Goal: Find specific page/section: Find specific page/section

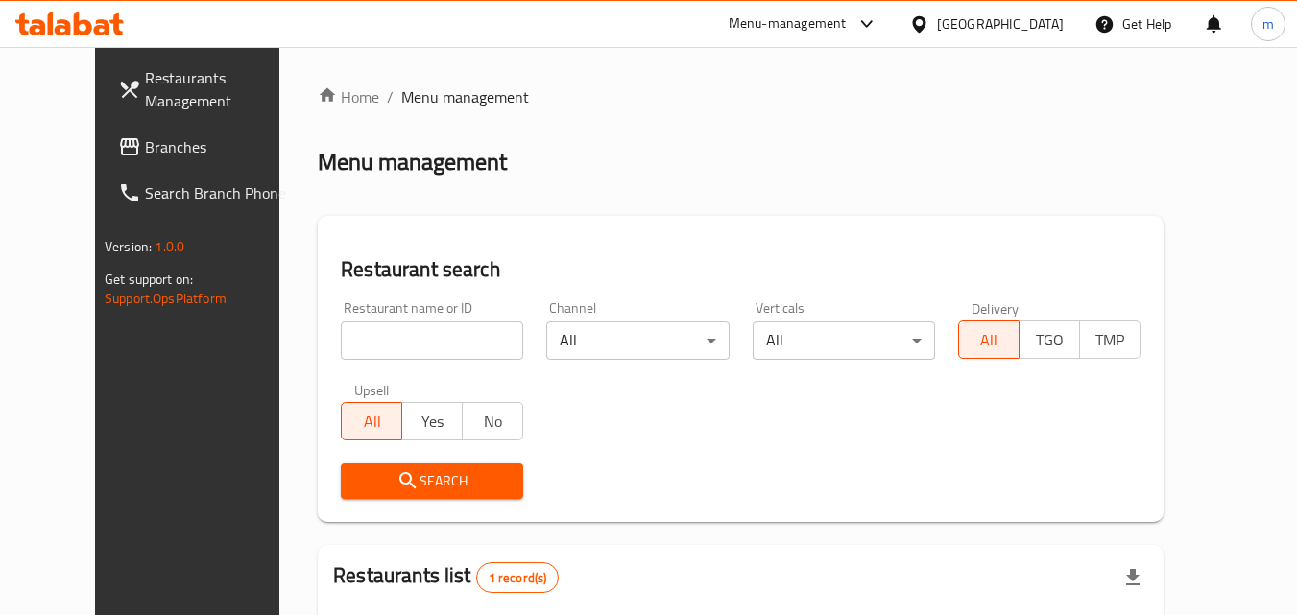
scroll to position [225, 0]
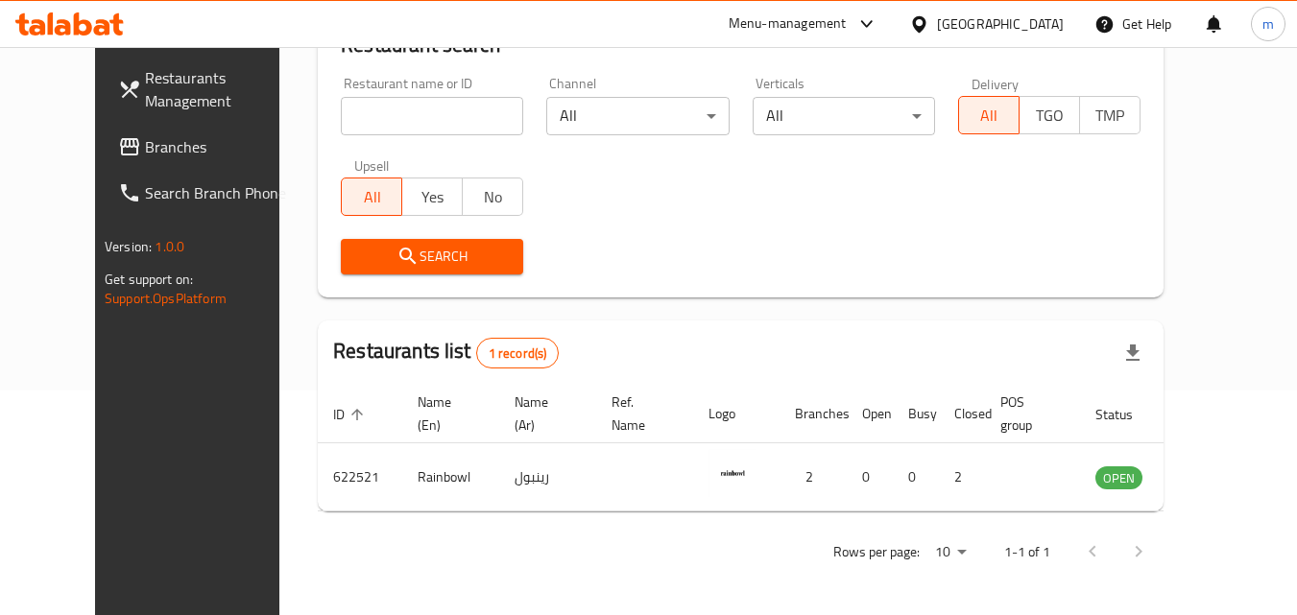
click at [145, 137] on span "Branches" at bounding box center [221, 146] width 152 height 23
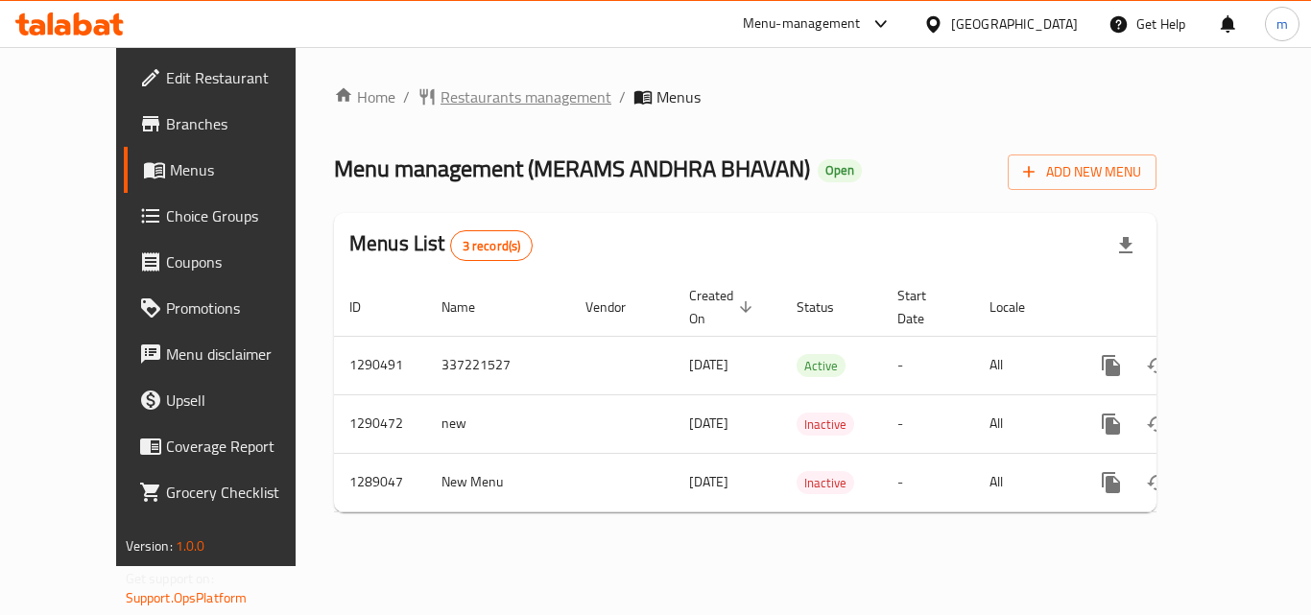
click at [484, 101] on span "Restaurants management" at bounding box center [526, 96] width 171 height 23
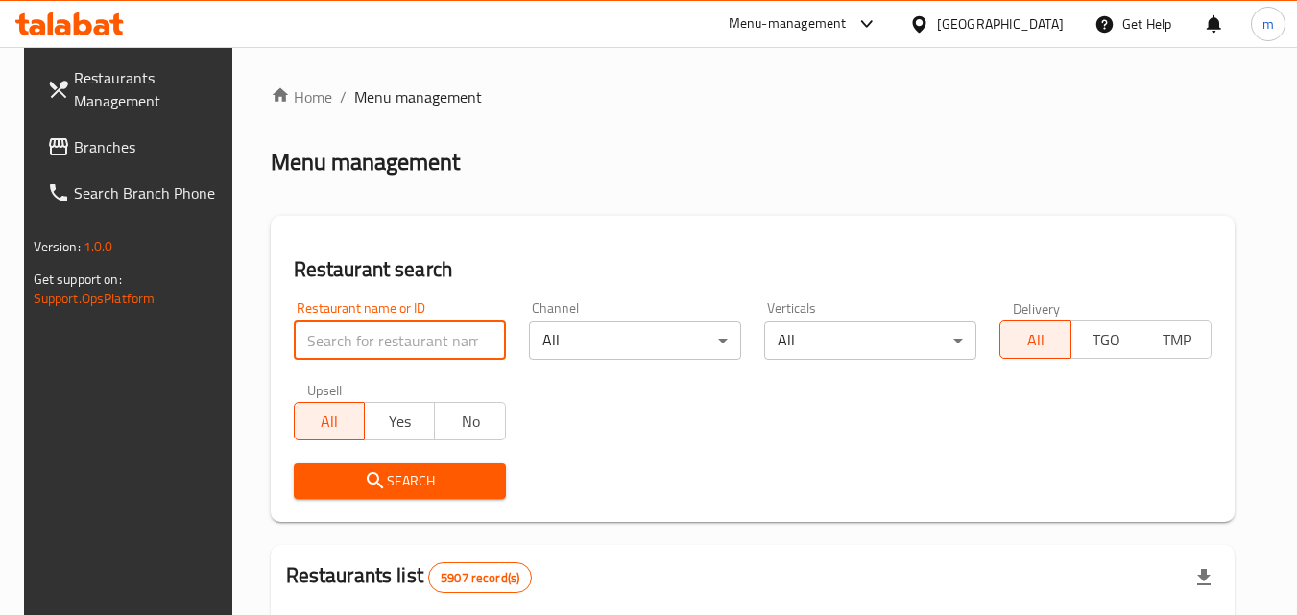
click at [411, 334] on input "search" at bounding box center [400, 341] width 212 height 38
paste input "697516"
type input "697516"
click button "Search" at bounding box center [400, 482] width 212 height 36
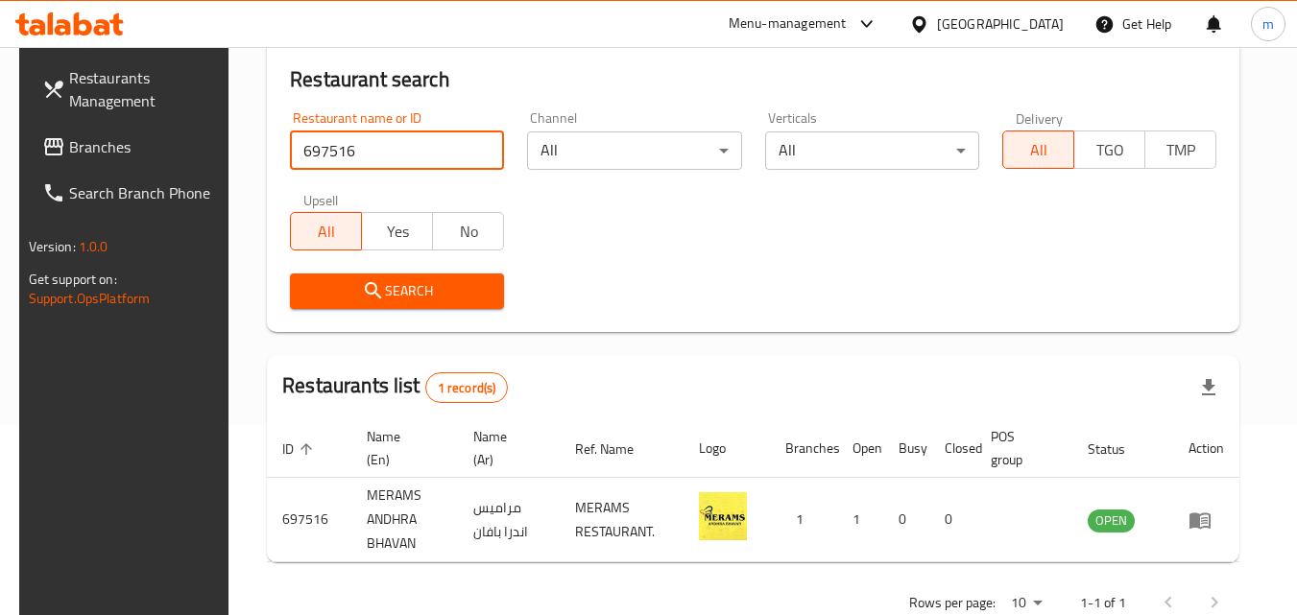
scroll to position [192, 0]
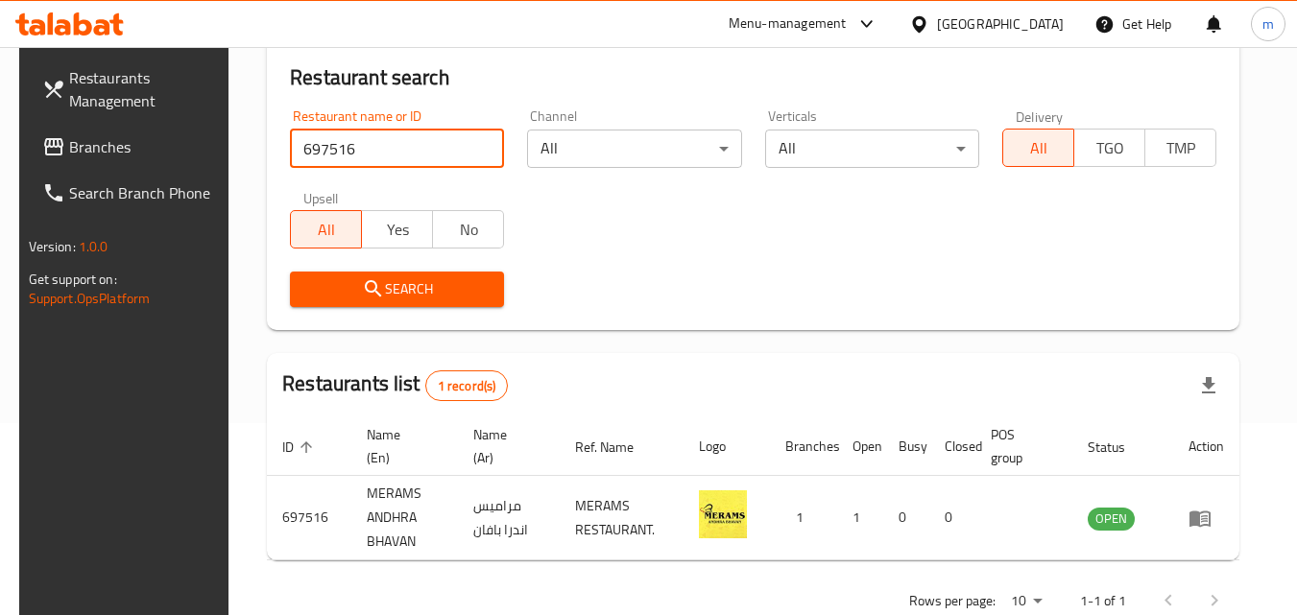
click at [78, 142] on span "Branches" at bounding box center [145, 146] width 152 height 23
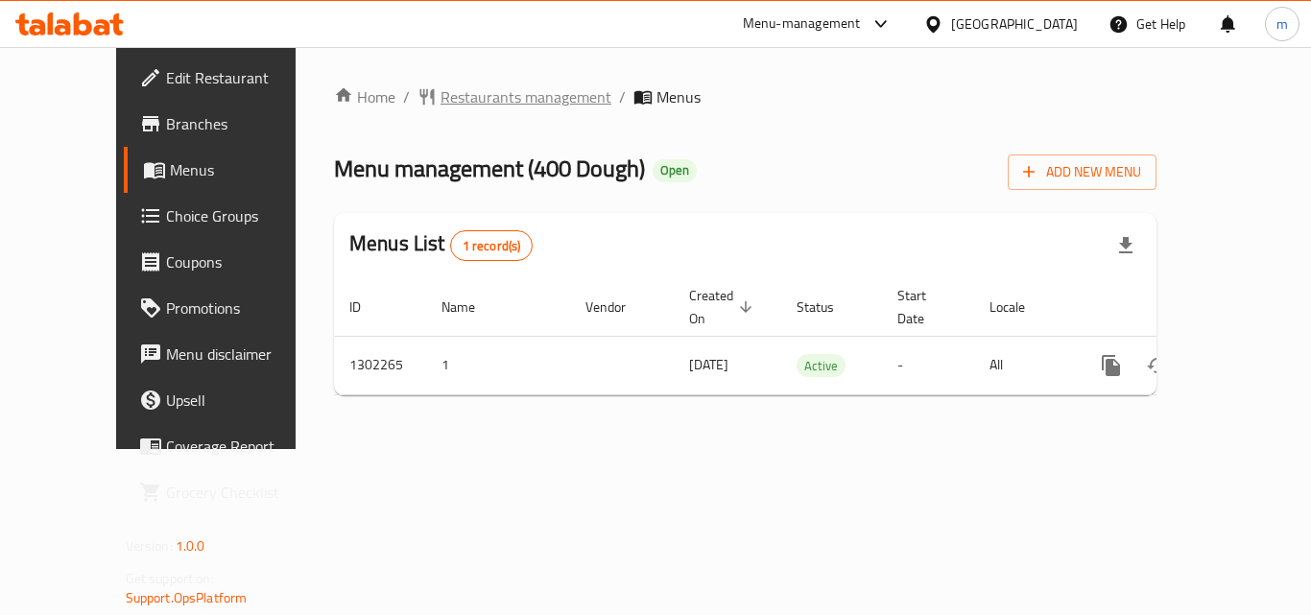
click at [441, 103] on span "Restaurants management" at bounding box center [526, 96] width 171 height 23
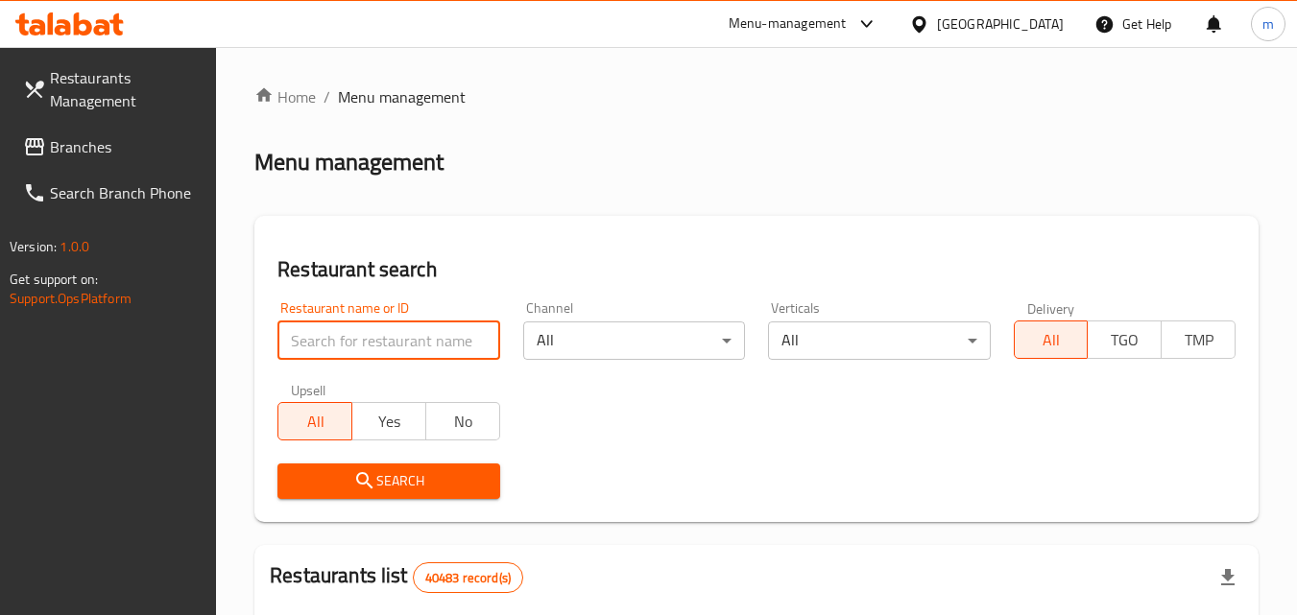
click at [351, 337] on input "search" at bounding box center [388, 341] width 222 height 38
paste input "702360"
type input "702360"
click button "Search" at bounding box center [388, 482] width 222 height 36
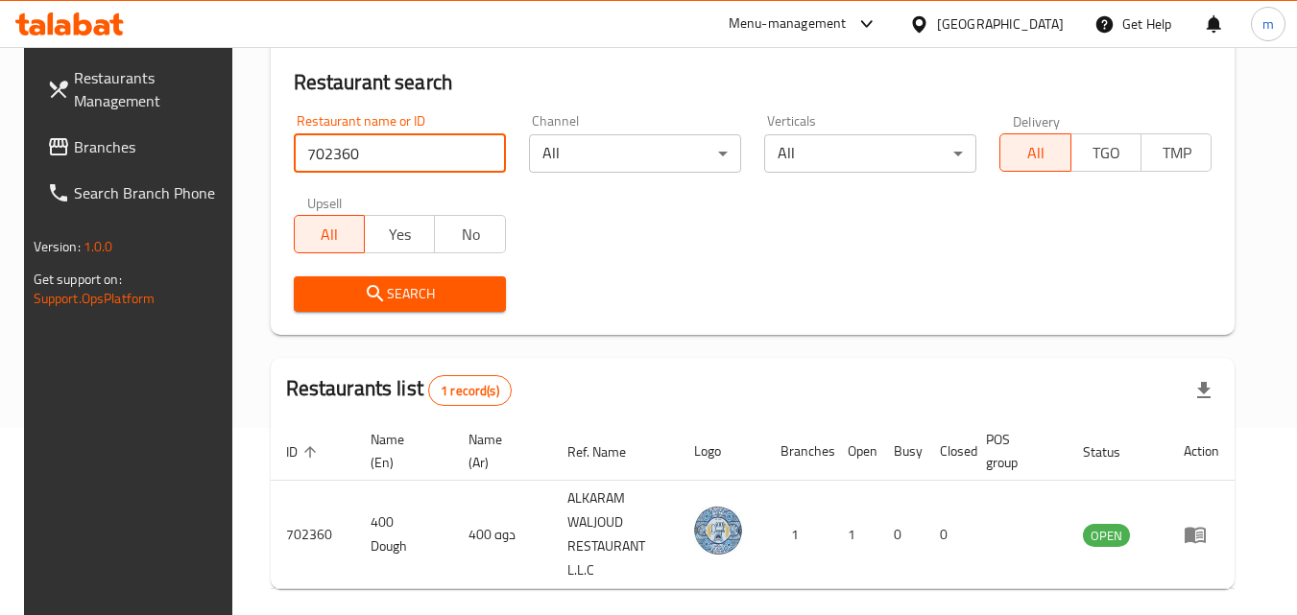
scroll to position [241, 0]
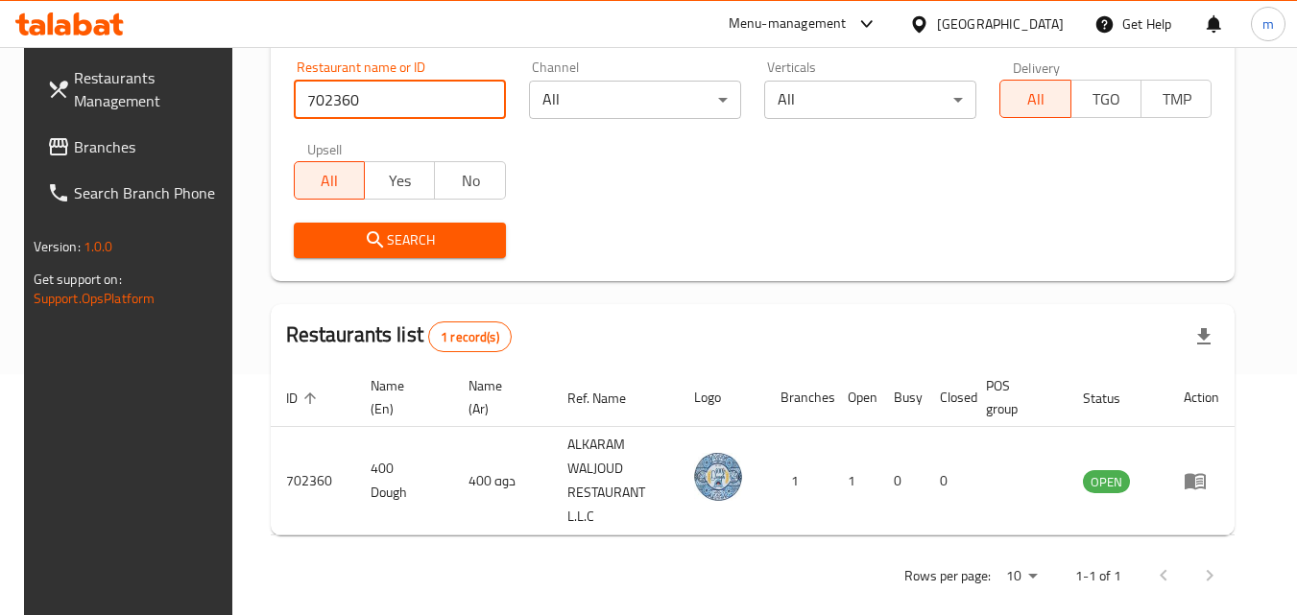
click at [483, 102] on input "702360" at bounding box center [400, 100] width 212 height 38
click at [178, 132] on link "Branches" at bounding box center [136, 147] width 209 height 46
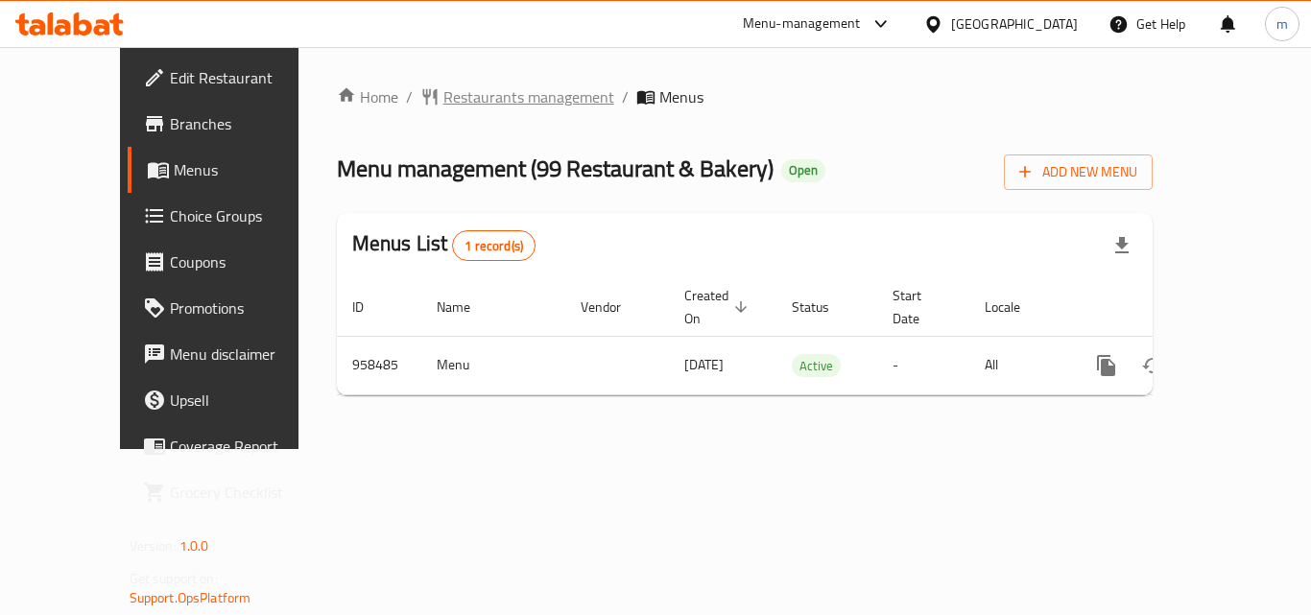
click at [443, 98] on span "Restaurants management" at bounding box center [528, 96] width 171 height 23
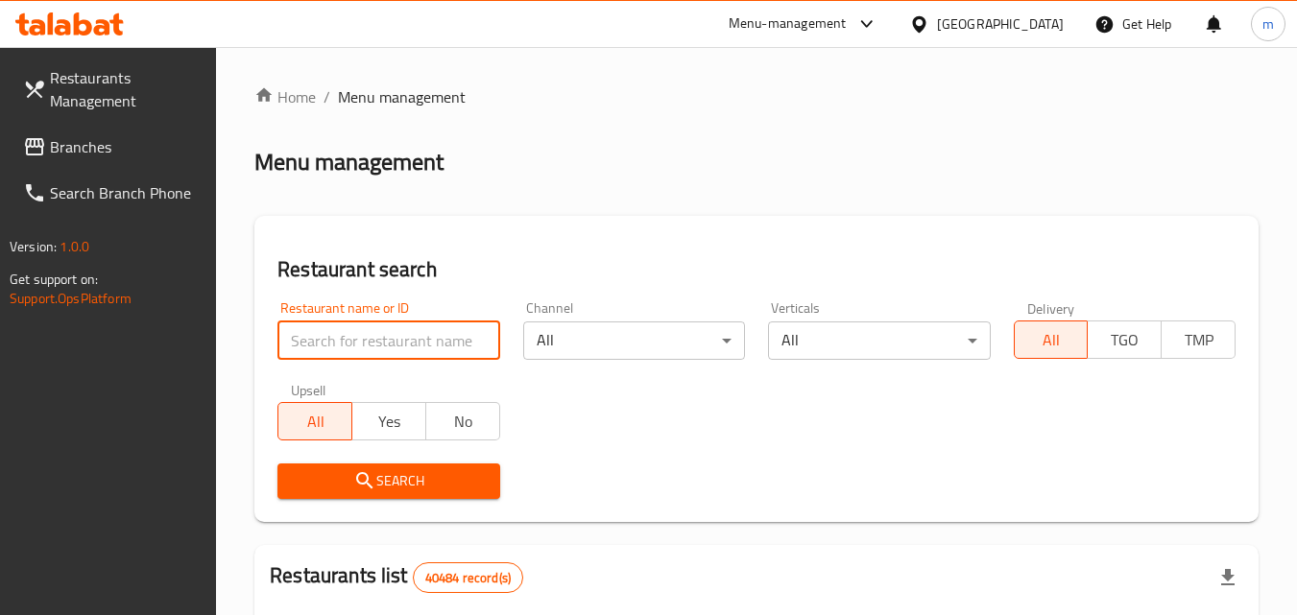
click at [395, 334] on input "search" at bounding box center [388, 341] width 222 height 38
paste input "659638"
type input "659638"
click button "Search" at bounding box center [388, 482] width 222 height 36
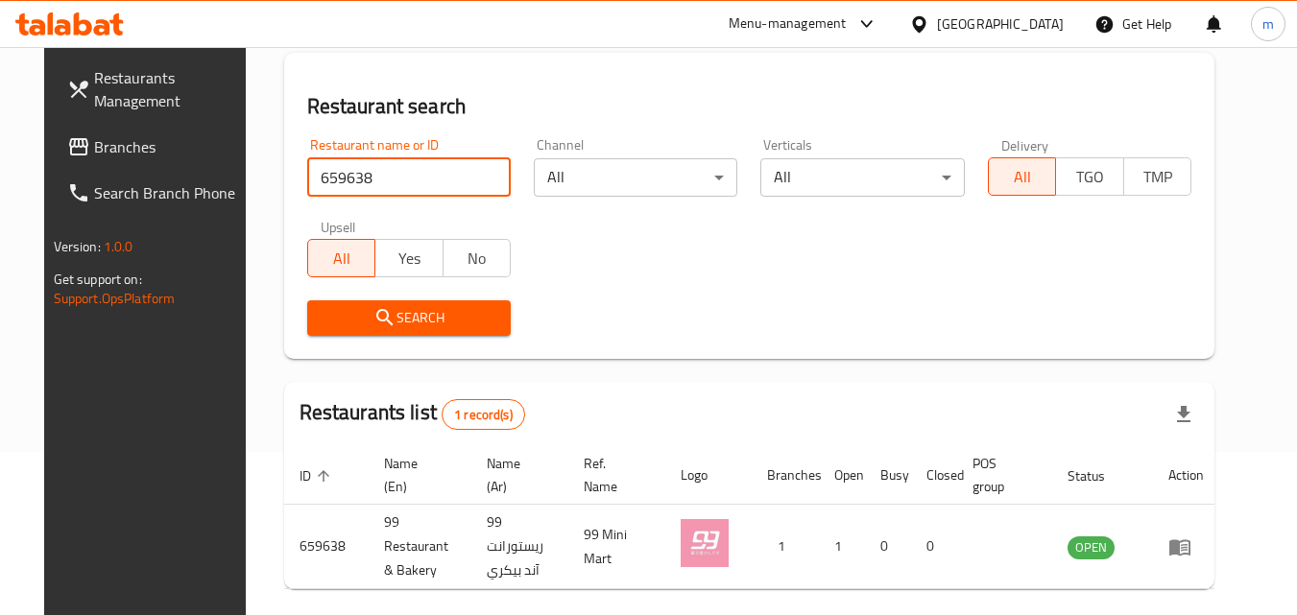
scroll to position [192, 0]
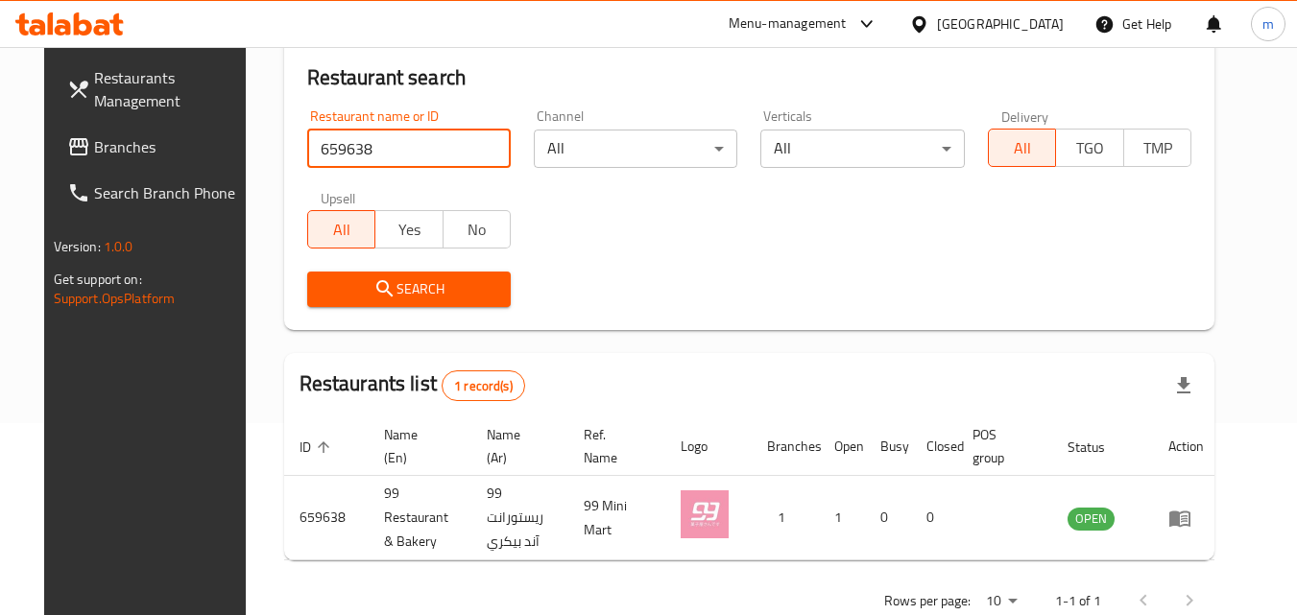
click at [475, 145] on input "659638" at bounding box center [409, 149] width 204 height 38
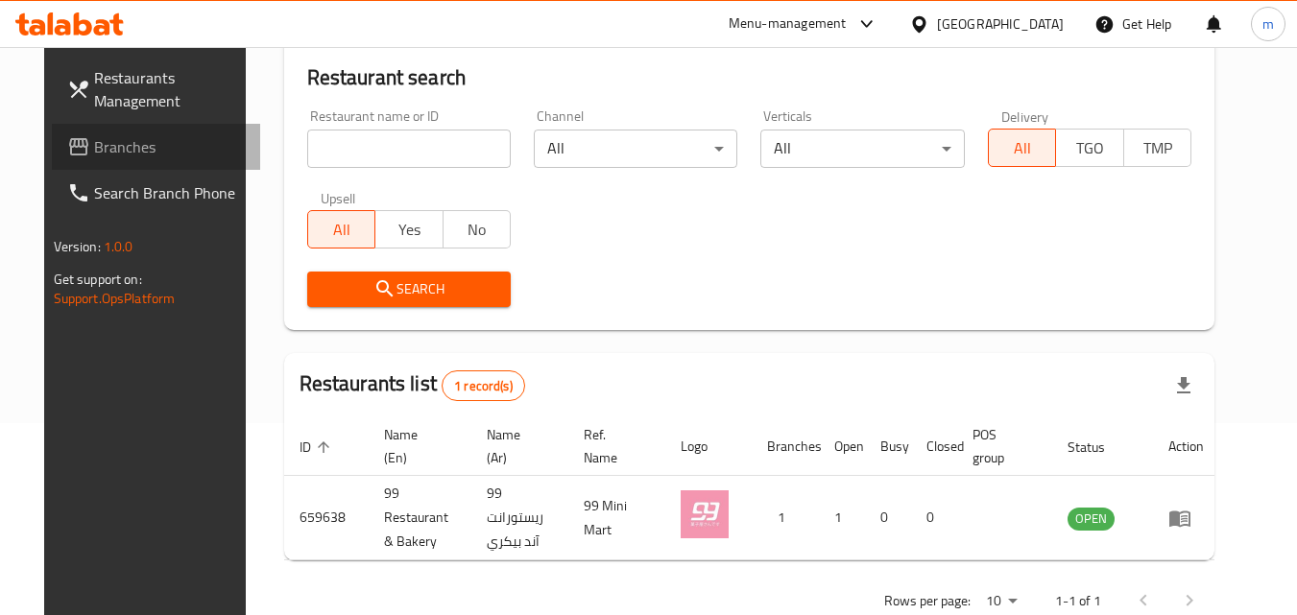
click at [117, 139] on span "Branches" at bounding box center [170, 146] width 152 height 23
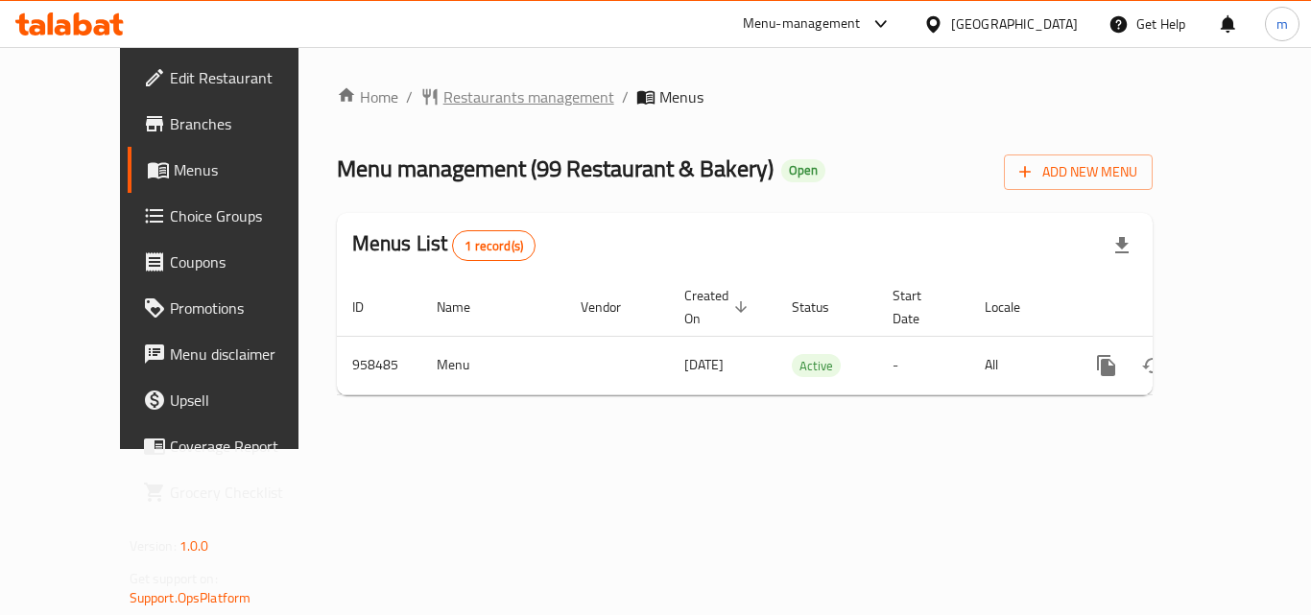
click at [443, 97] on span "Restaurants management" at bounding box center [528, 96] width 171 height 23
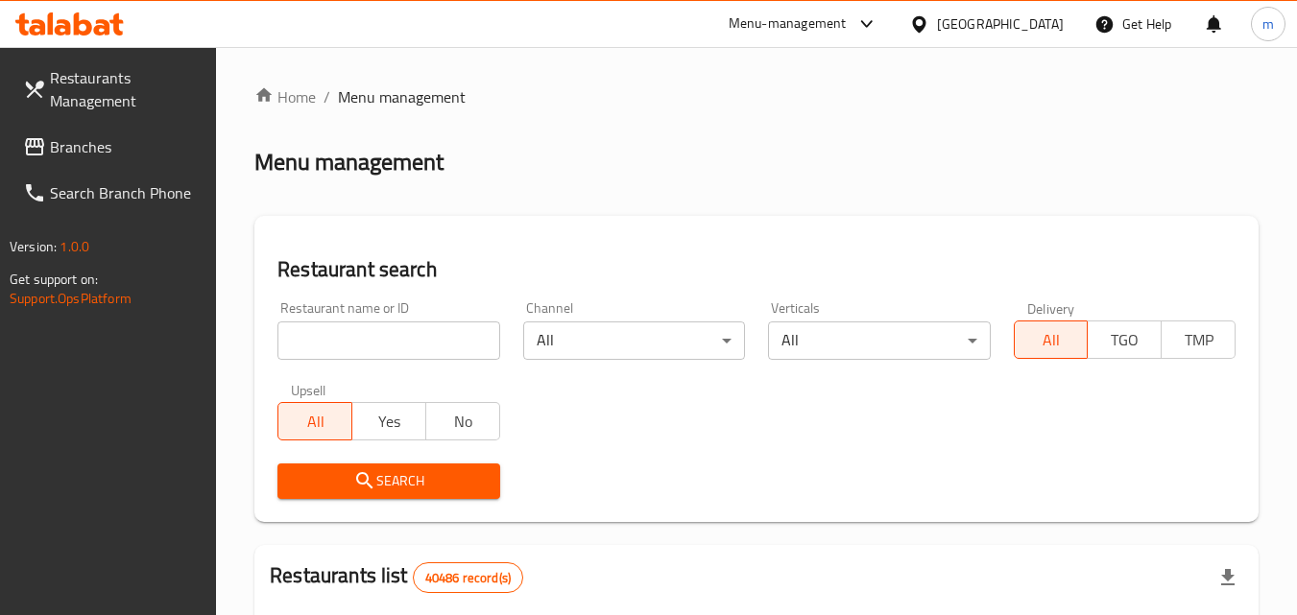
click at [393, 337] on input "search" at bounding box center [388, 341] width 222 height 38
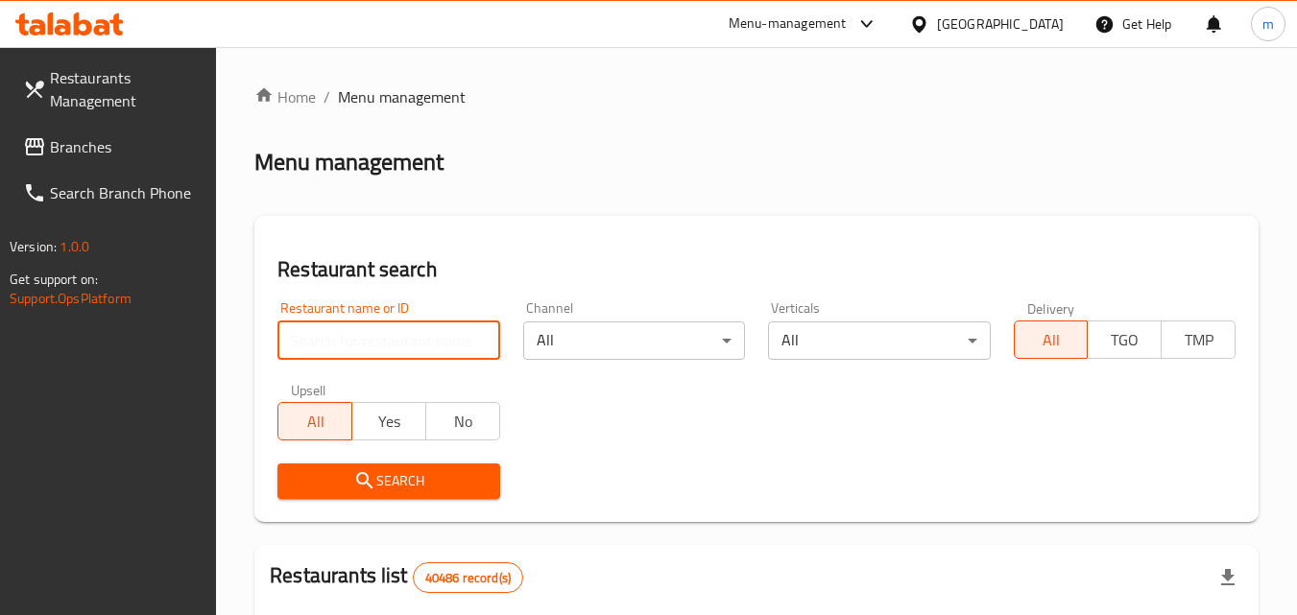
paste input "659638"
type input "659638"
click button "Search" at bounding box center [388, 482] width 222 height 36
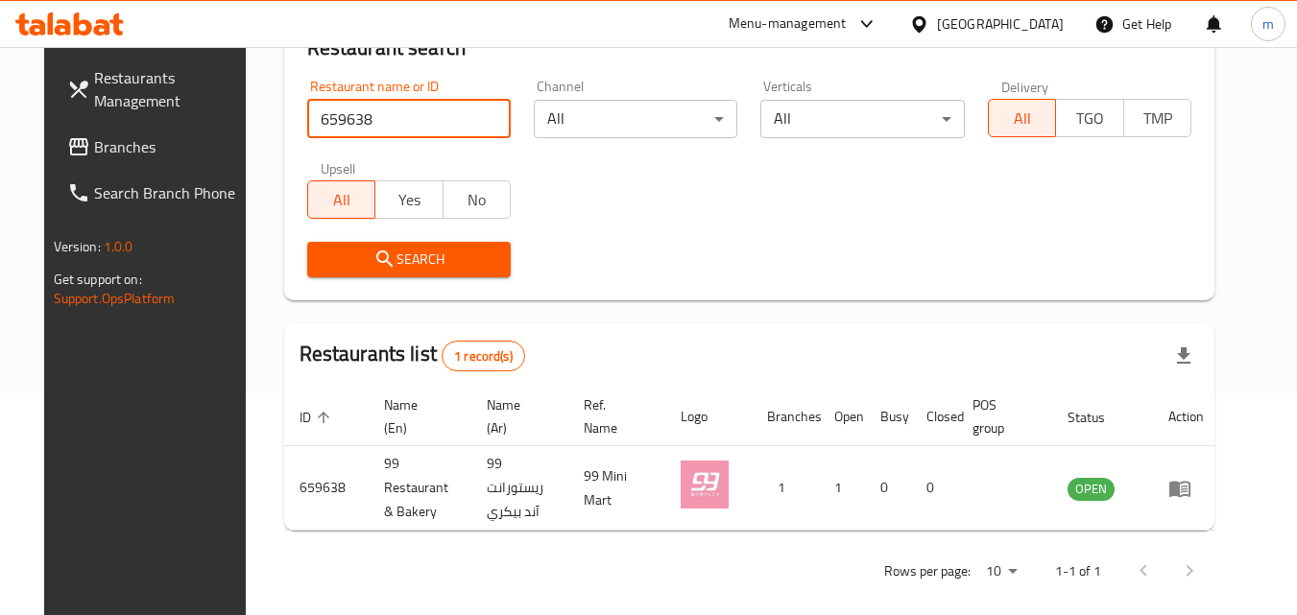
scroll to position [225, 0]
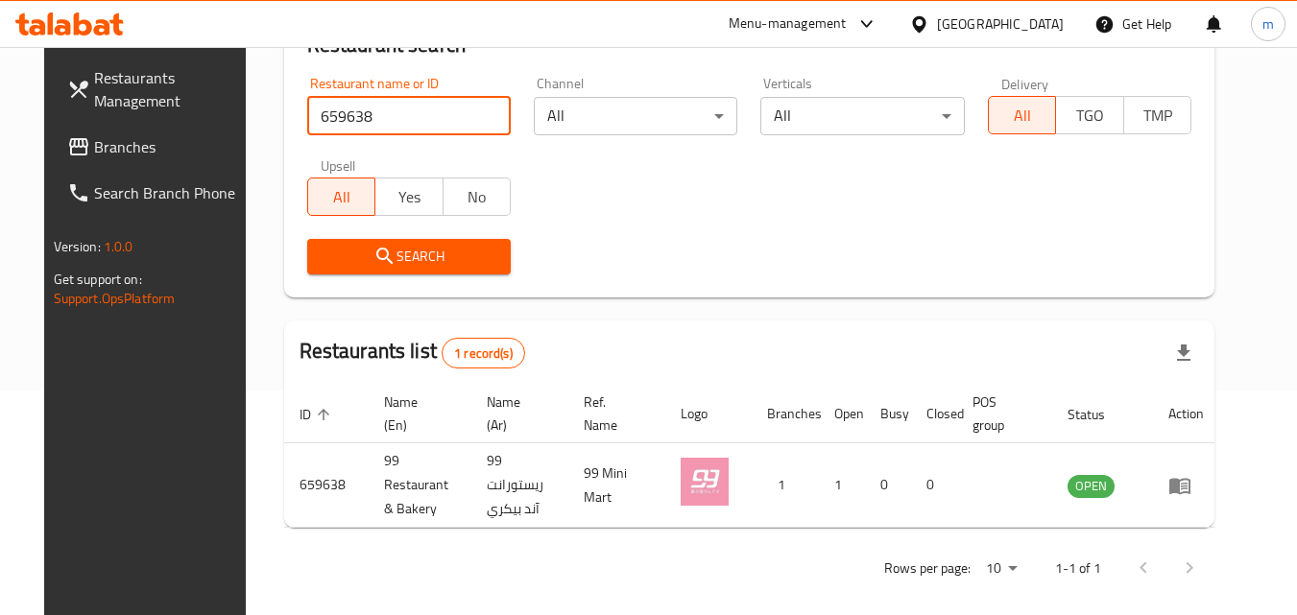
click at [138, 129] on link "Branches" at bounding box center [156, 147] width 209 height 46
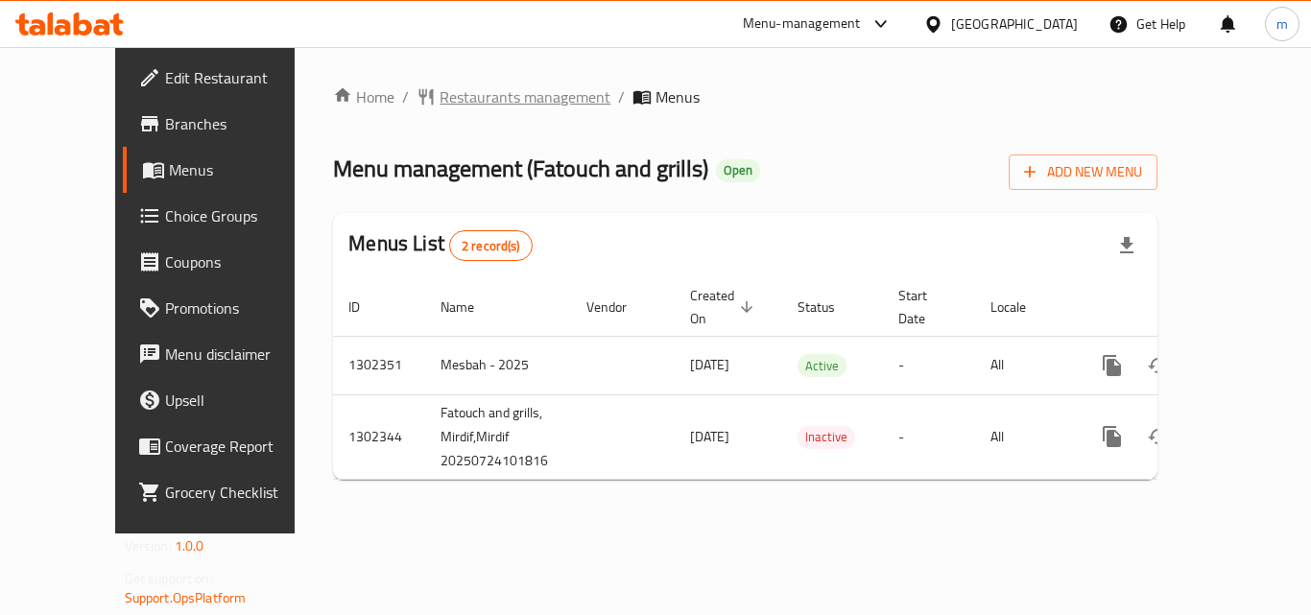
click at [516, 105] on span "Restaurants management" at bounding box center [525, 96] width 171 height 23
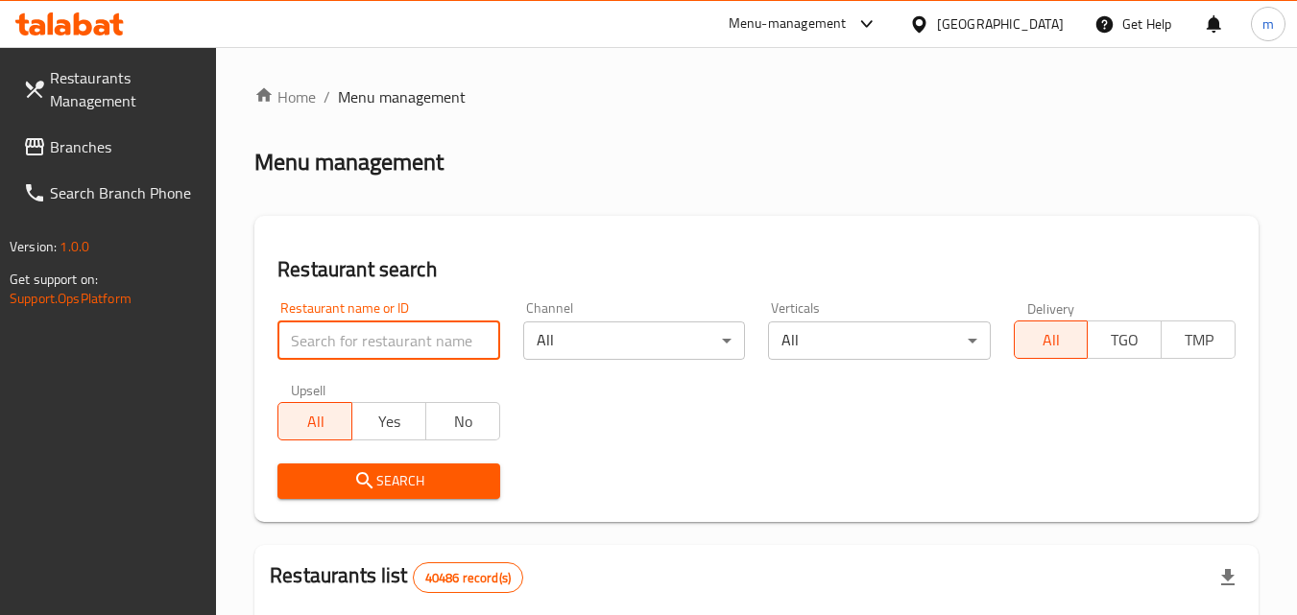
click at [371, 347] on input "search" at bounding box center [388, 341] width 222 height 38
paste input "702402"
type input "702402"
click button "Search" at bounding box center [388, 482] width 222 height 36
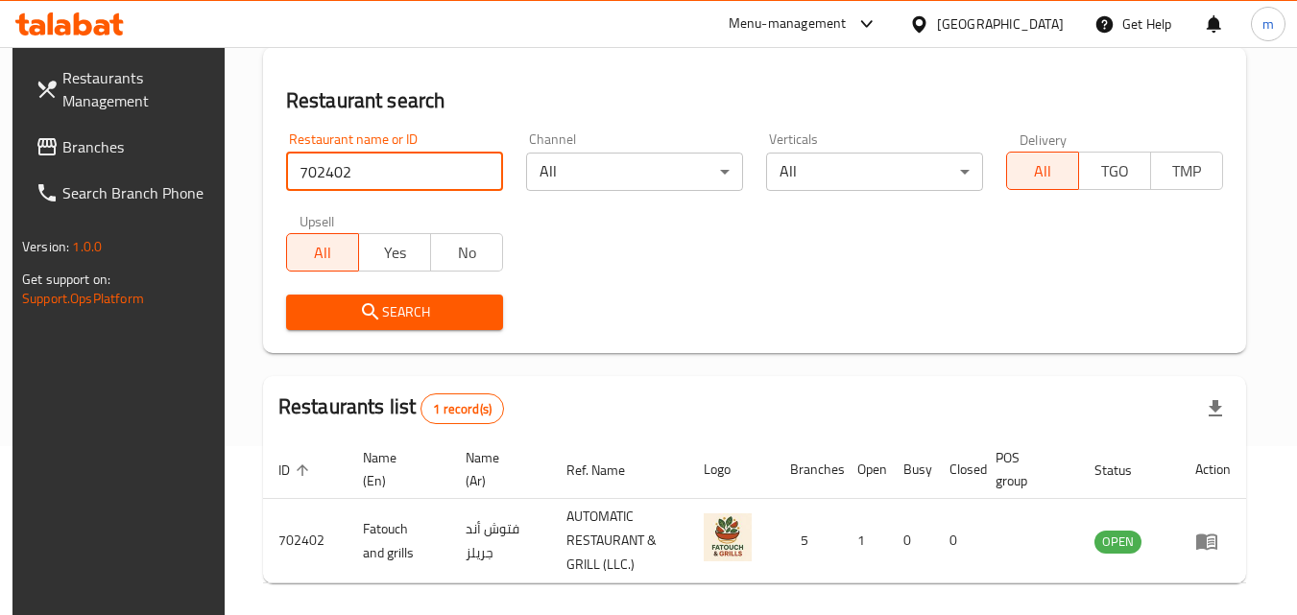
scroll to position [241, 0]
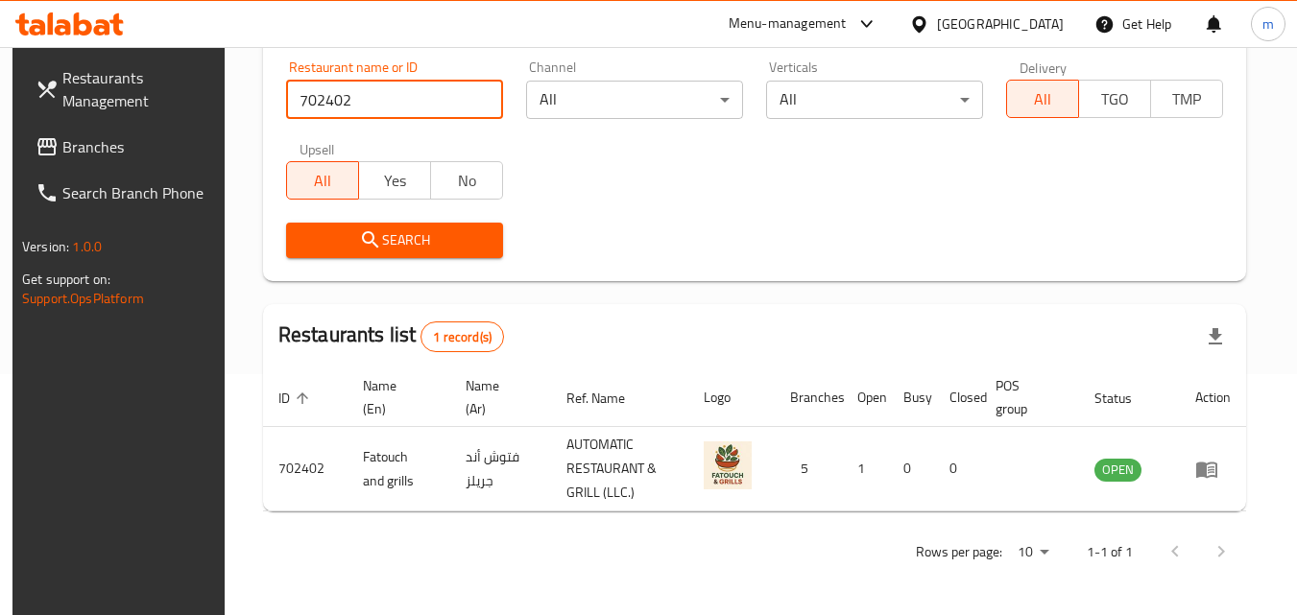
click at [470, 103] on input "702402" at bounding box center [394, 100] width 217 height 38
click at [479, 99] on input "702402" at bounding box center [394, 100] width 217 height 38
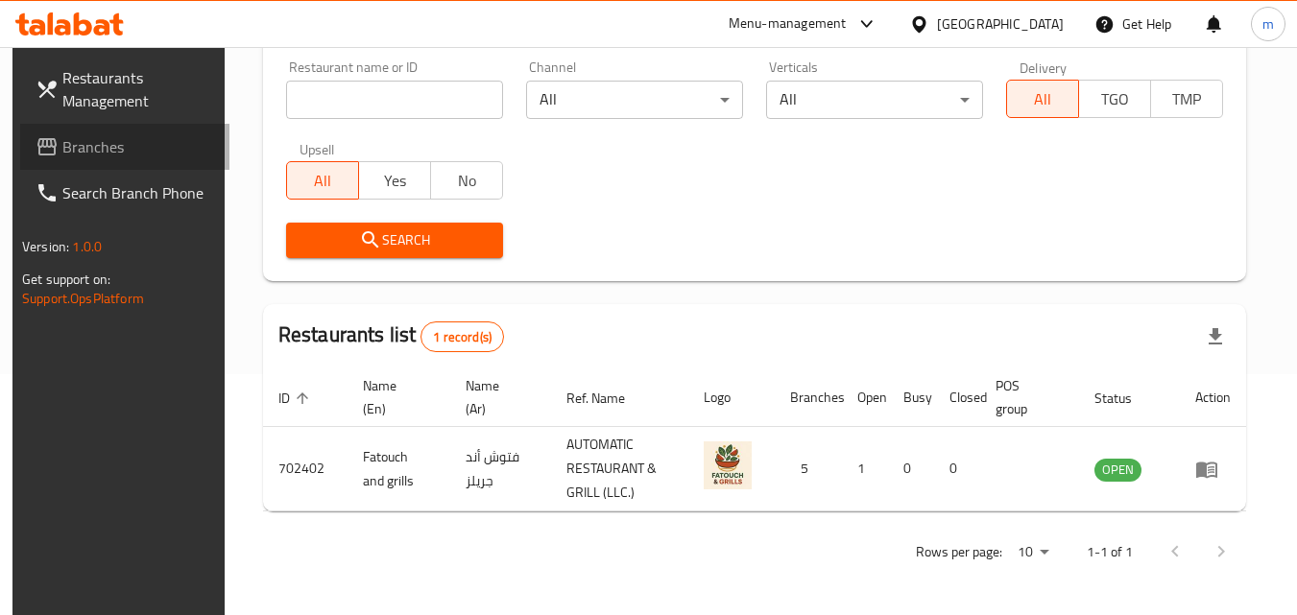
click at [94, 153] on span "Branches" at bounding box center [138, 146] width 152 height 23
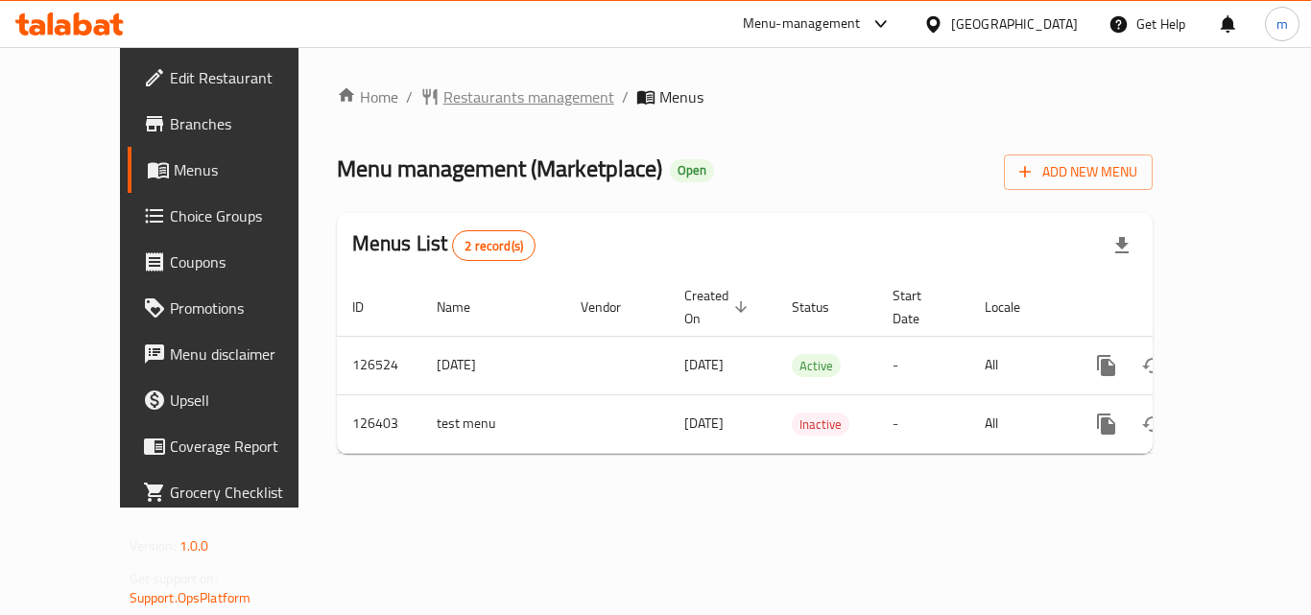
click at [443, 96] on span "Restaurants management" at bounding box center [528, 96] width 171 height 23
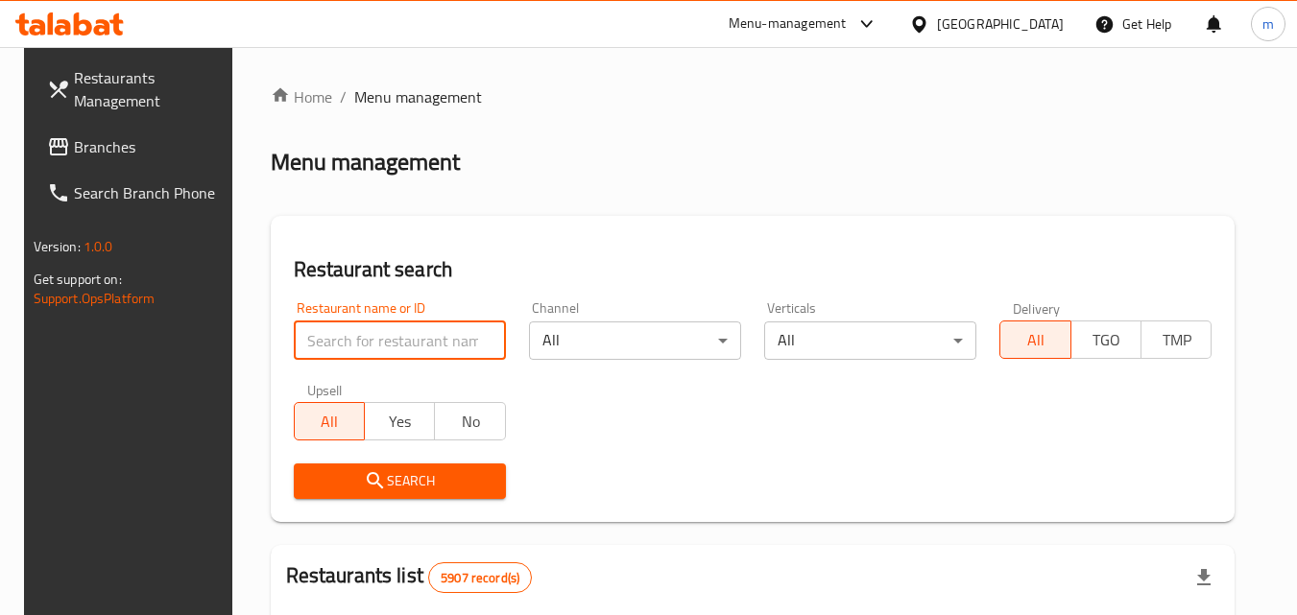
click at [446, 336] on input "search" at bounding box center [400, 341] width 212 height 38
paste input "609026"
type input "609026"
click button "Search" at bounding box center [400, 482] width 212 height 36
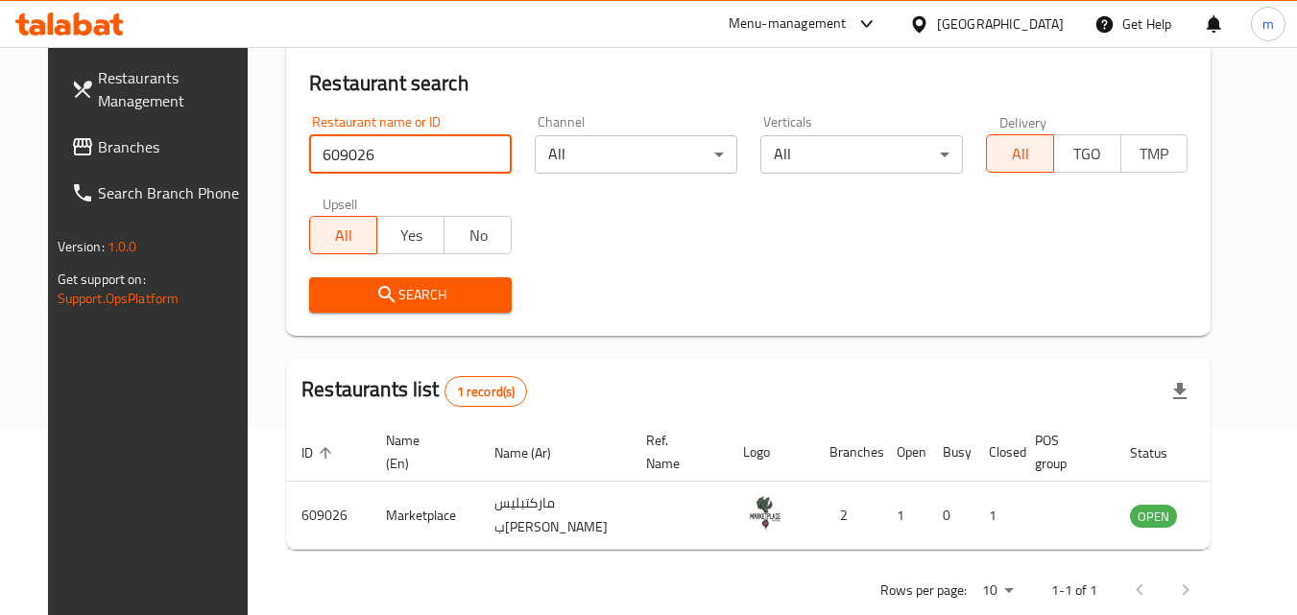
scroll to position [192, 0]
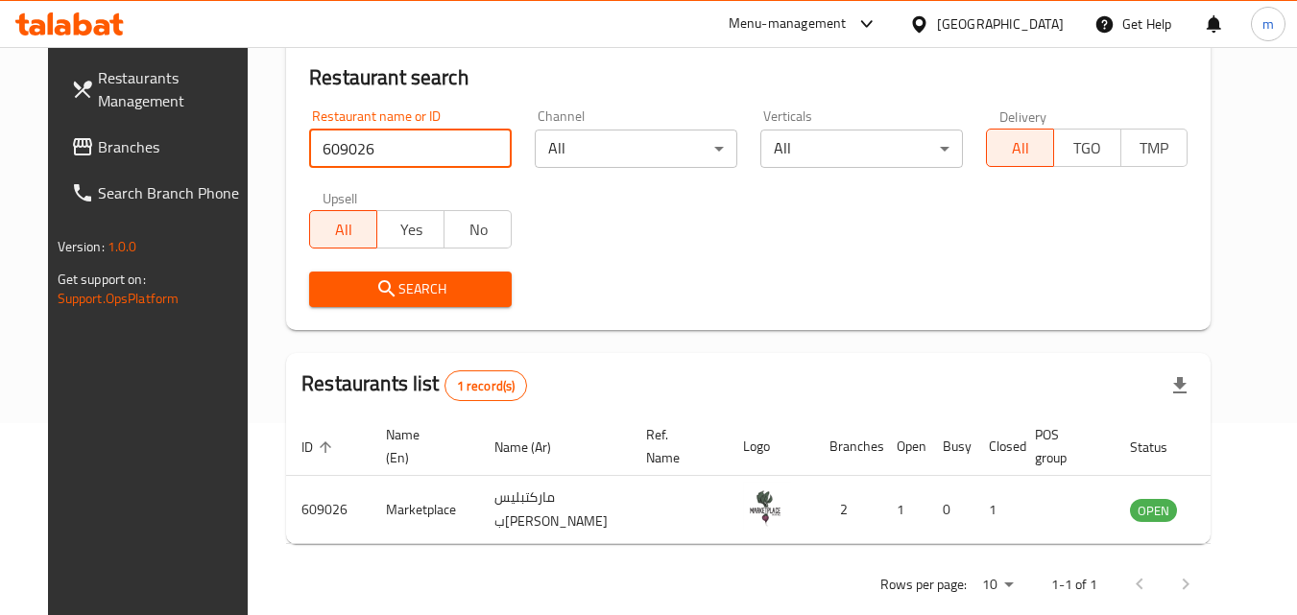
click at [1066, 25] on div "Bahrain" at bounding box center [986, 24] width 185 height 46
click at [1048, 30] on div "Bahrain" at bounding box center [1000, 23] width 127 height 21
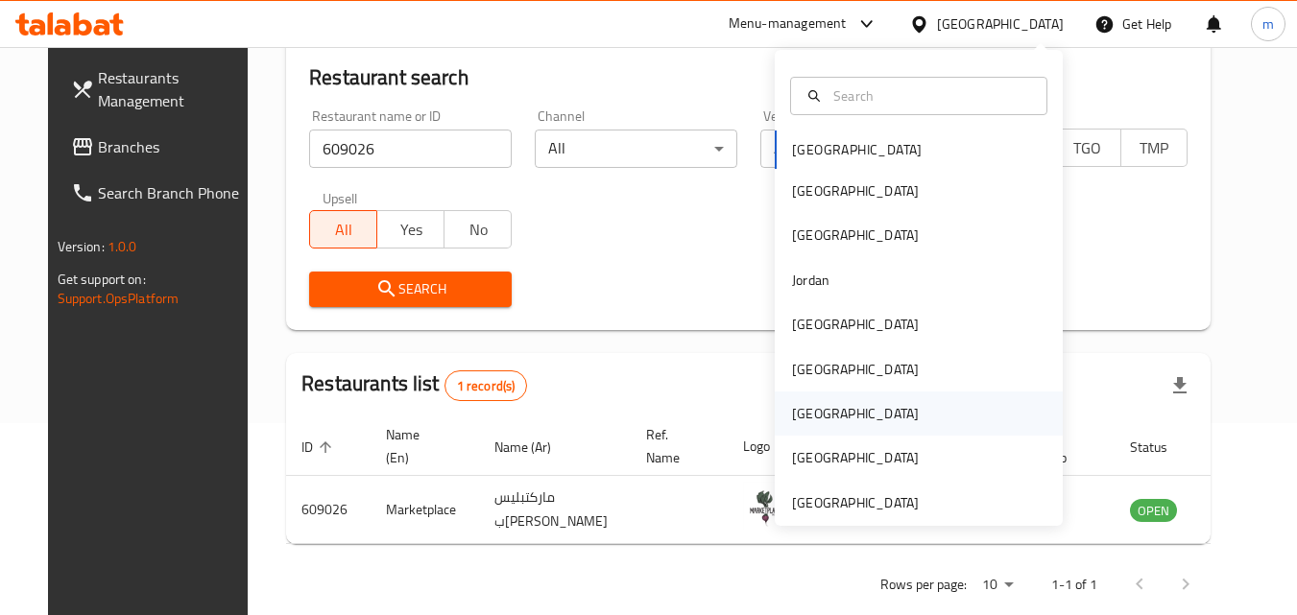
click at [792, 405] on div "Qatar" at bounding box center [855, 413] width 127 height 21
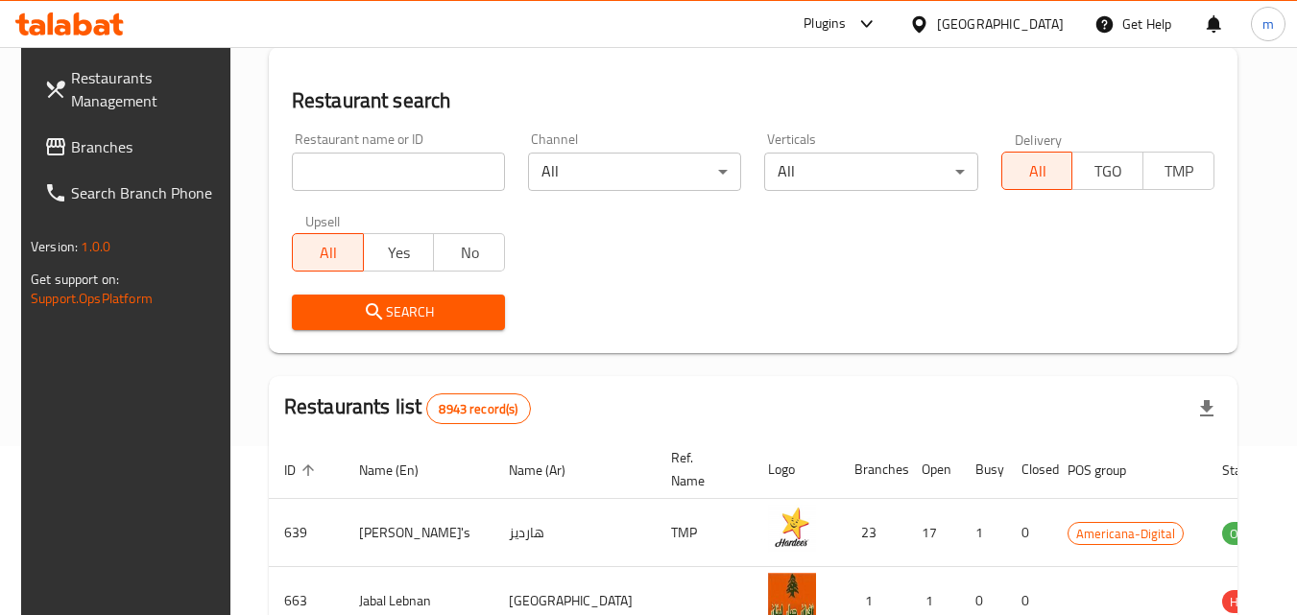
scroll to position [192, 0]
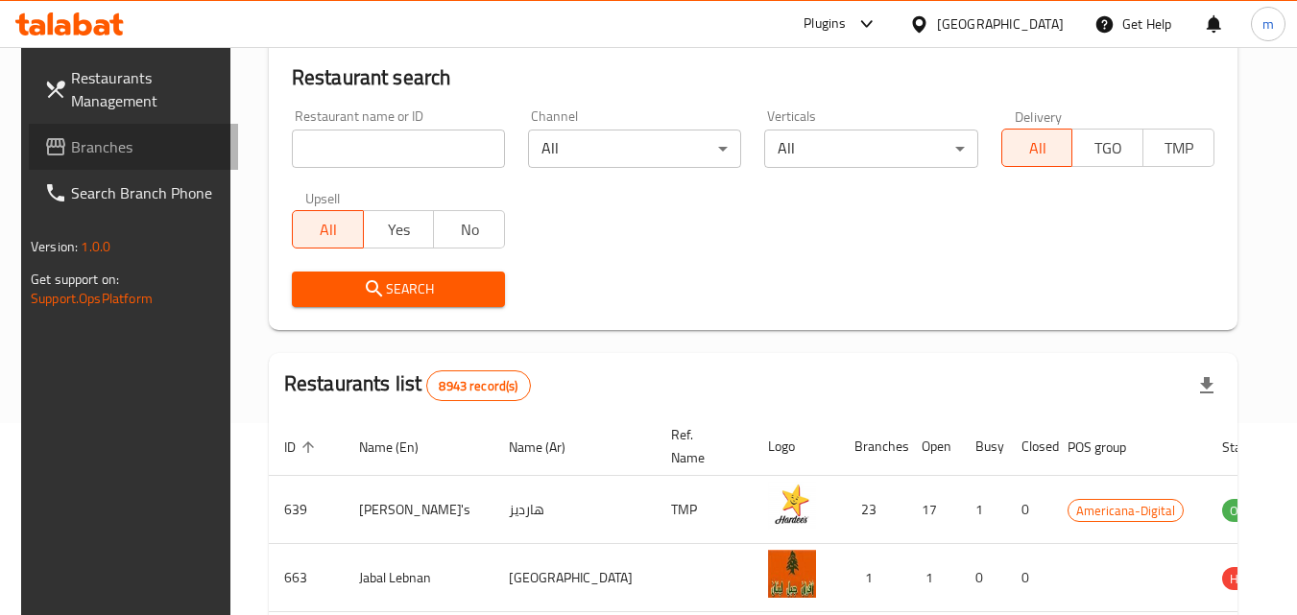
click at [125, 152] on span "Branches" at bounding box center [147, 146] width 152 height 23
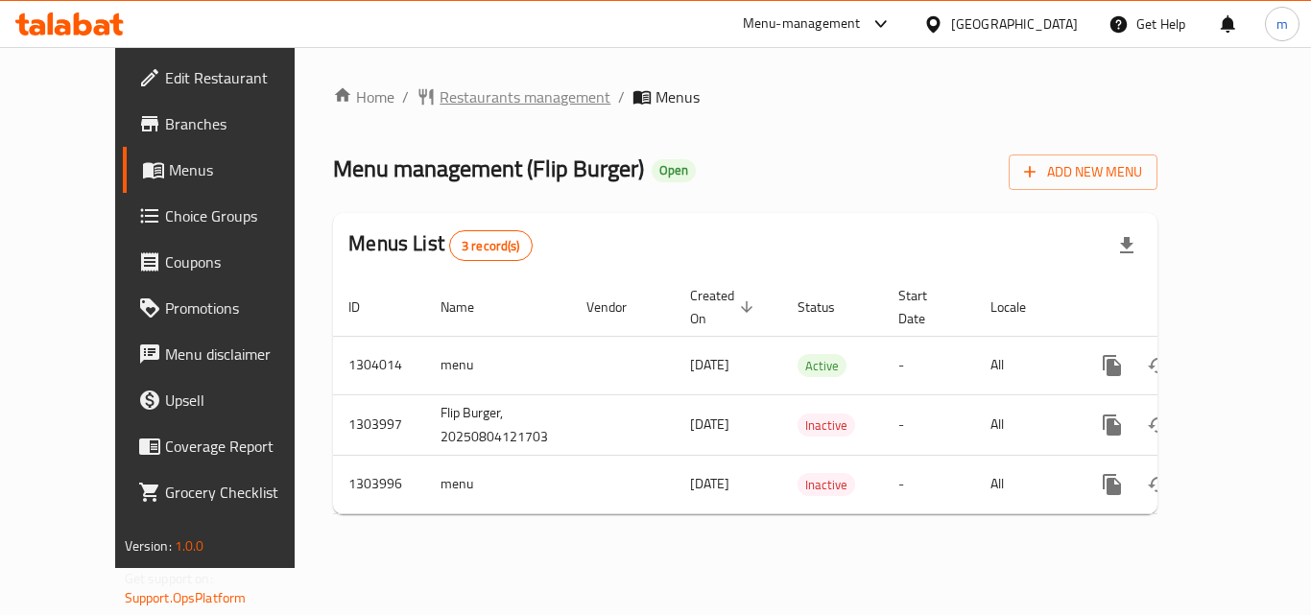
click at [474, 100] on span "Restaurants management" at bounding box center [525, 96] width 171 height 23
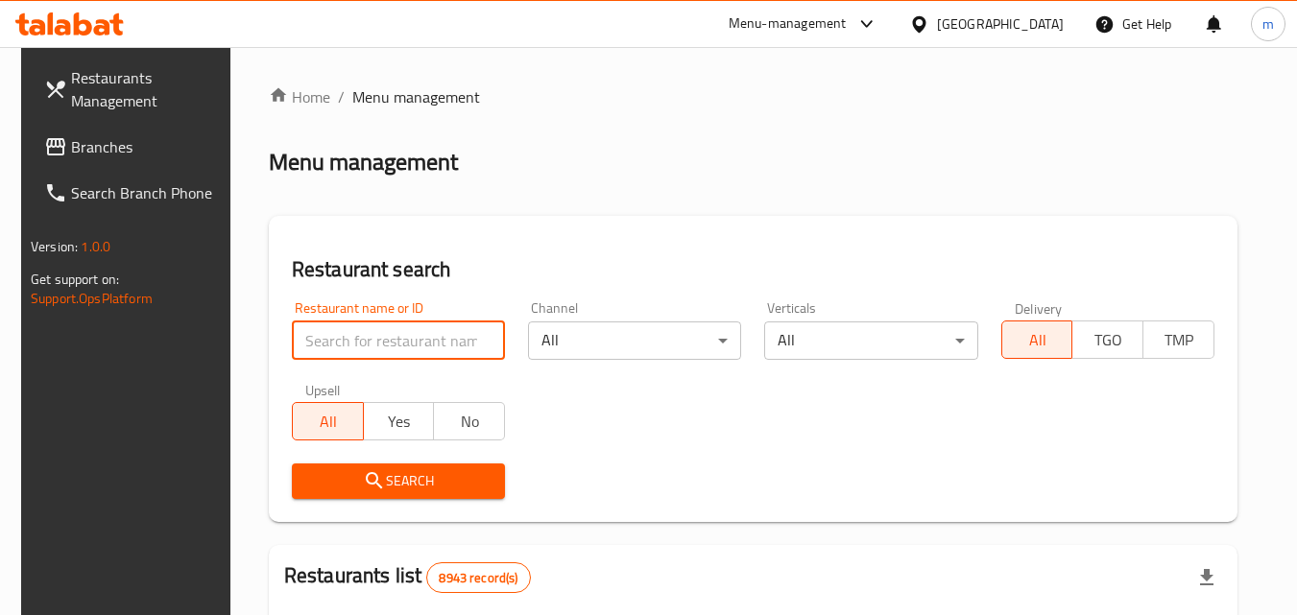
click at [454, 333] on input "search" at bounding box center [398, 341] width 213 height 38
paste input "703051"
type input "703051"
click button "Search" at bounding box center [398, 482] width 213 height 36
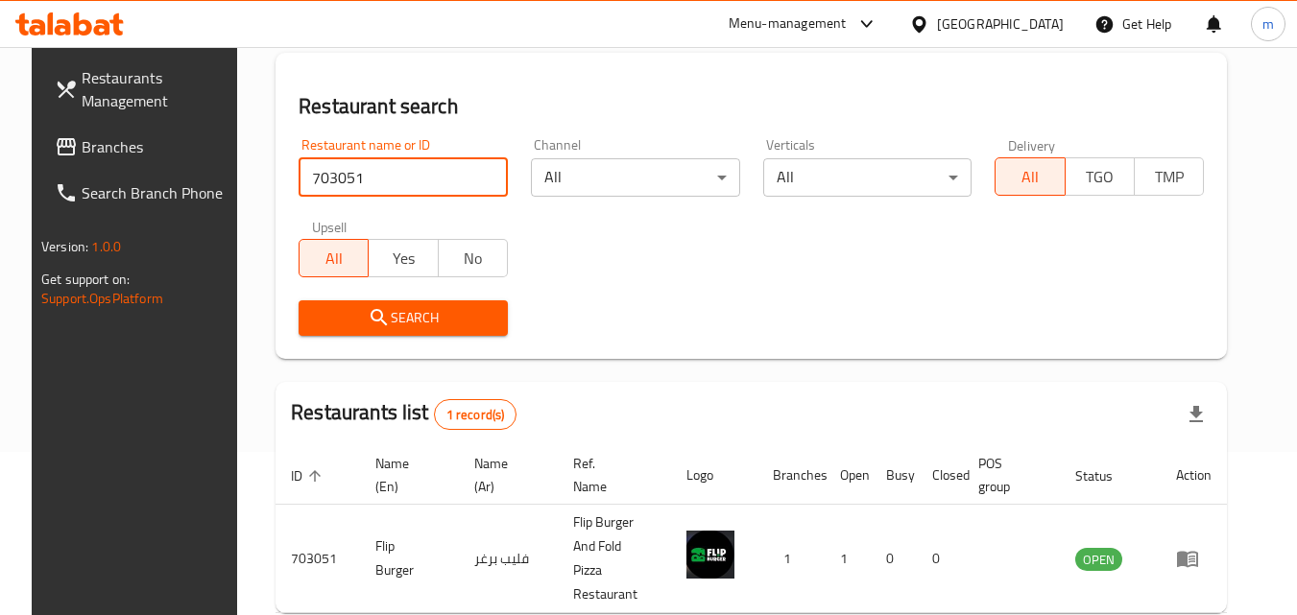
scroll to position [49, 0]
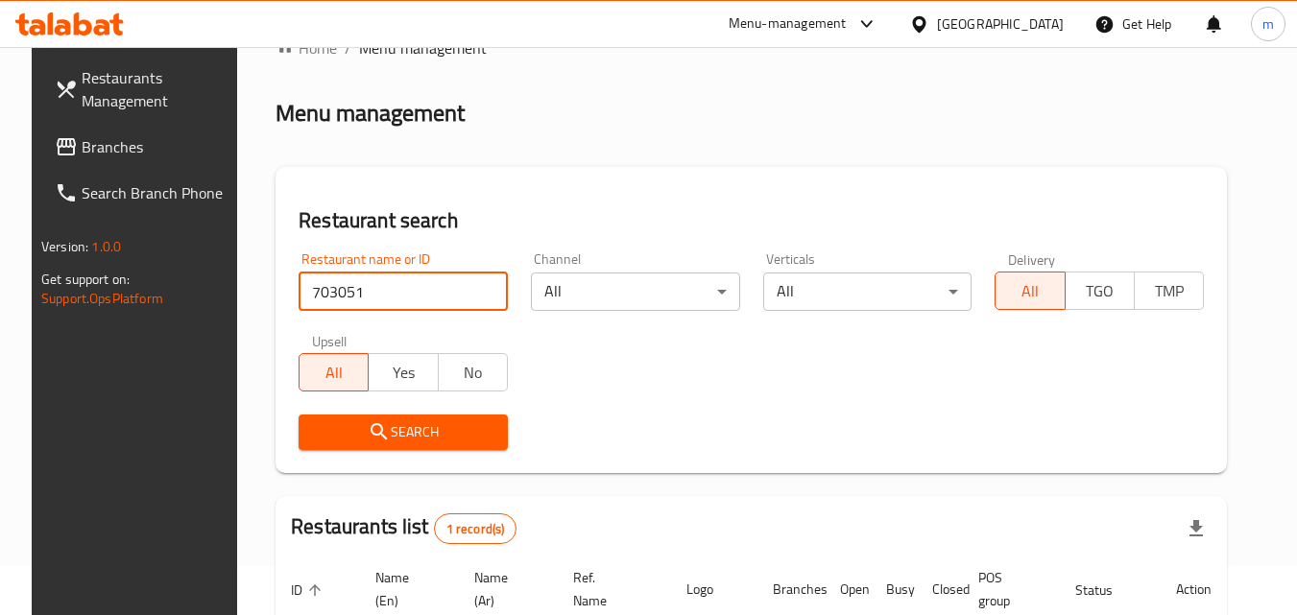
click at [472, 301] on input "703051" at bounding box center [403, 292] width 209 height 38
click at [477, 286] on input "703051" at bounding box center [403, 292] width 209 height 38
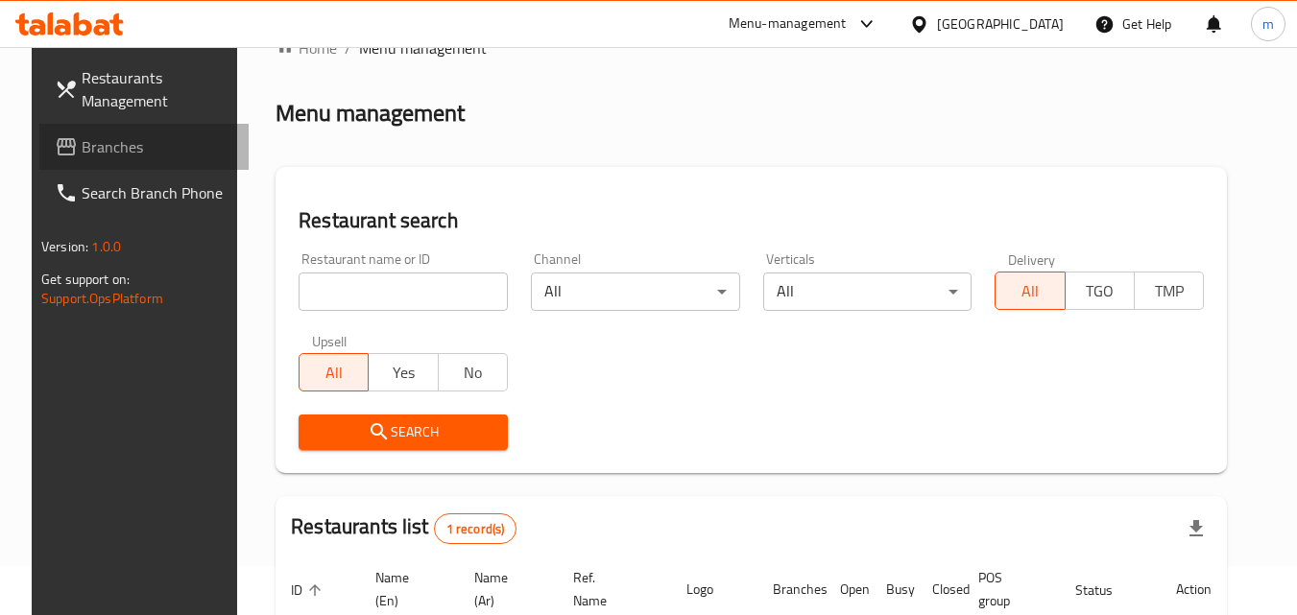
click at [126, 155] on span "Branches" at bounding box center [158, 146] width 152 height 23
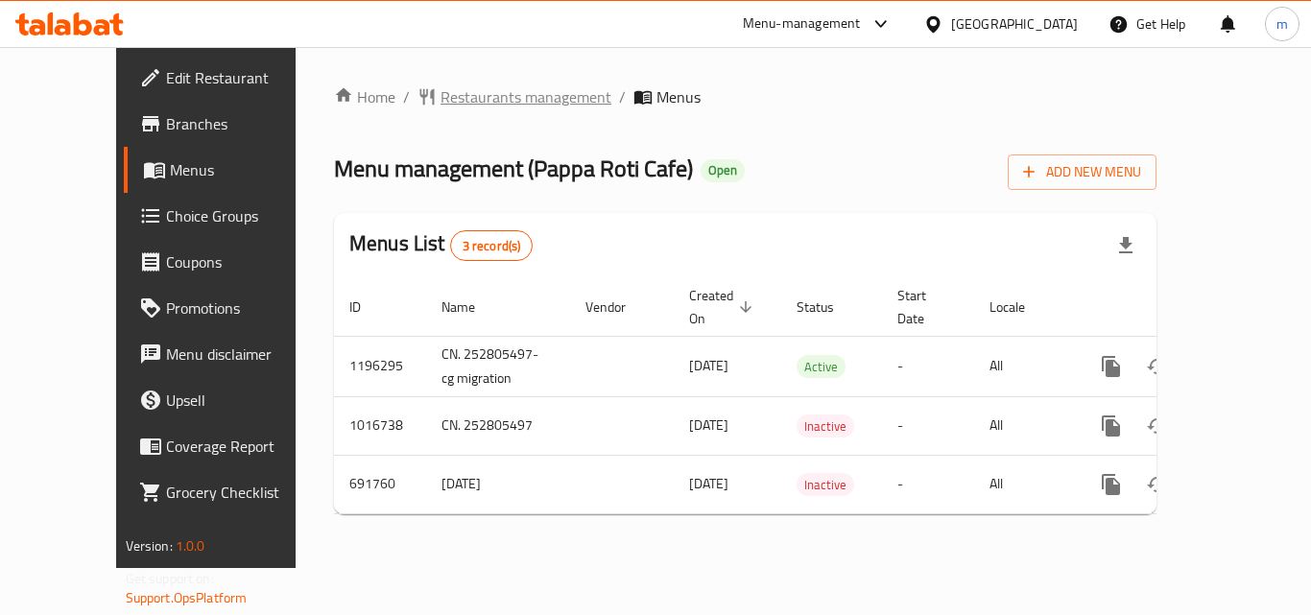
click at [441, 104] on span "Restaurants management" at bounding box center [526, 96] width 171 height 23
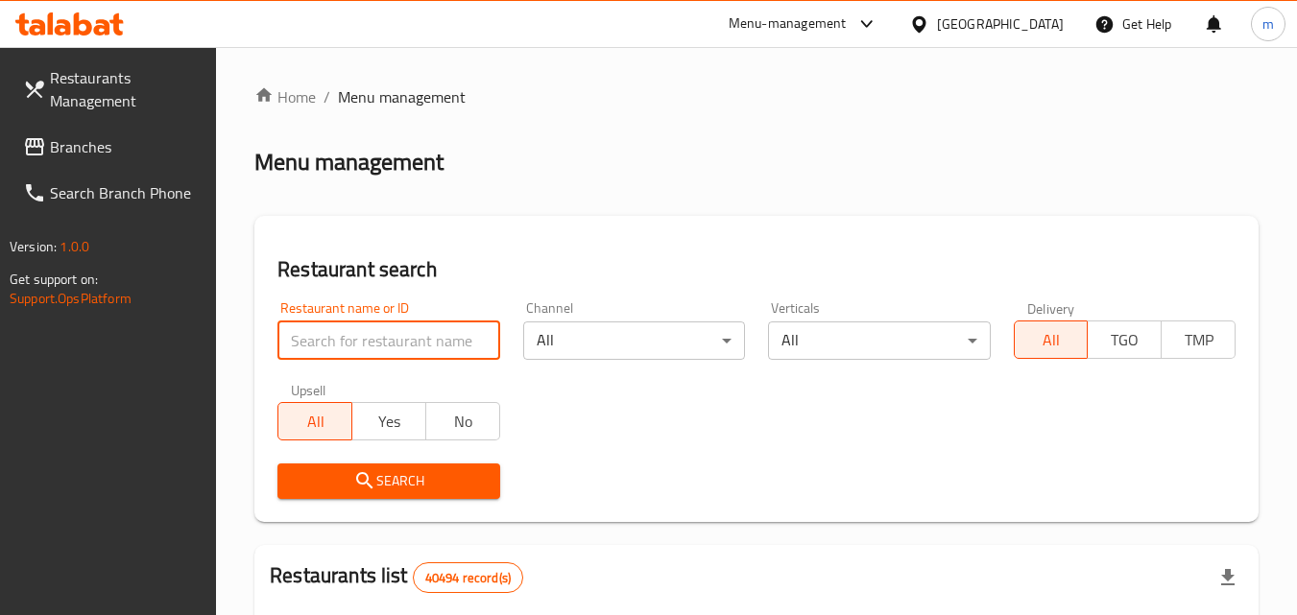
click at [388, 324] on input "search" at bounding box center [388, 341] width 222 height 38
paste input "643352"
type input "643352"
click button "Search" at bounding box center [388, 482] width 222 height 36
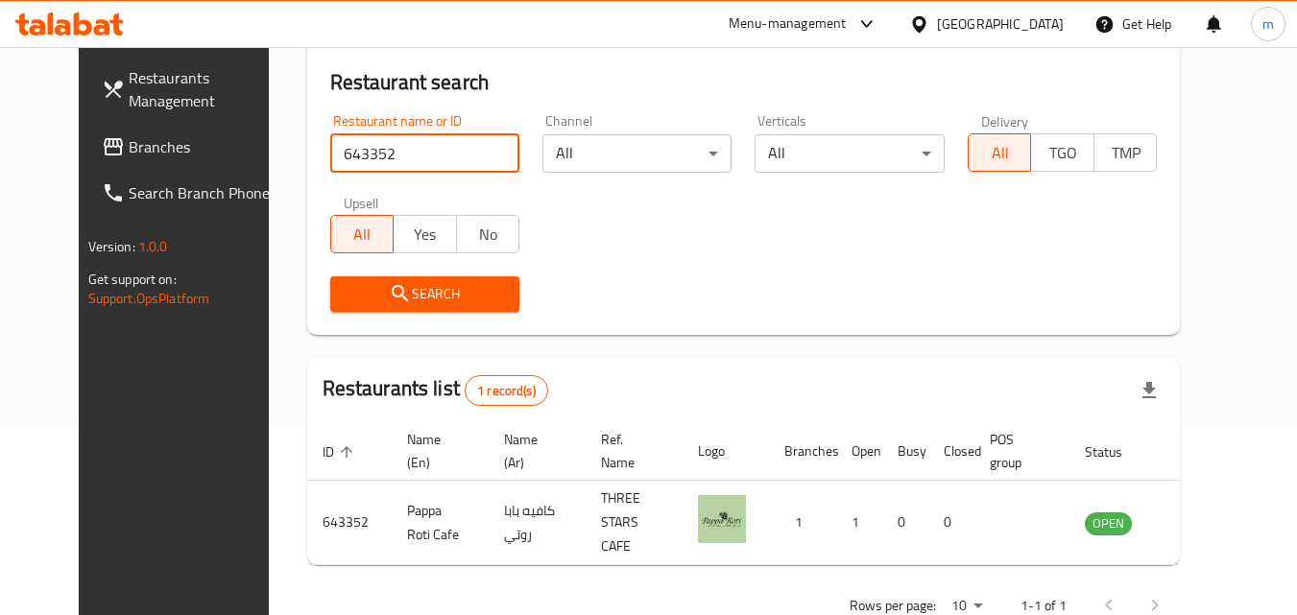
scroll to position [192, 0]
